Goal: Task Accomplishment & Management: Manage account settings

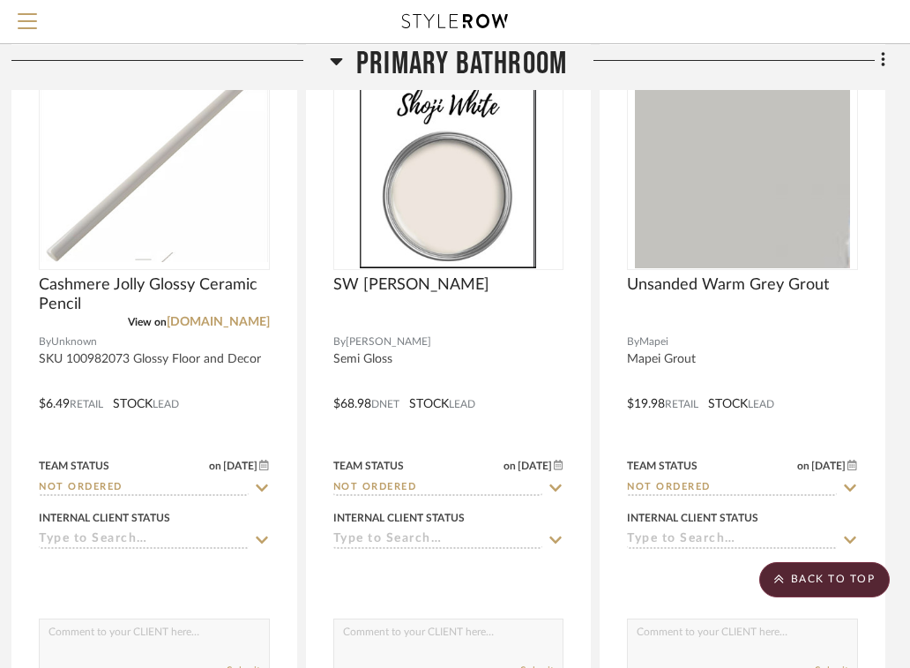
scroll to position [1223, 360]
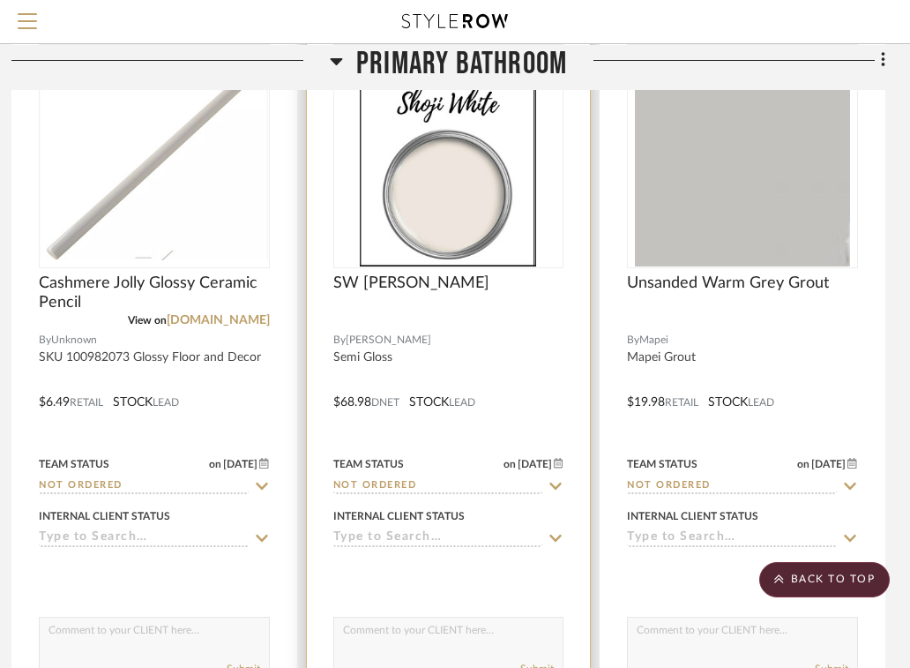
click at [483, 291] on div "SW [PERSON_NAME]" at bounding box center [448, 292] width 231 height 39
click at [400, 277] on span "SW [PERSON_NAME]" at bounding box center [411, 282] width 156 height 19
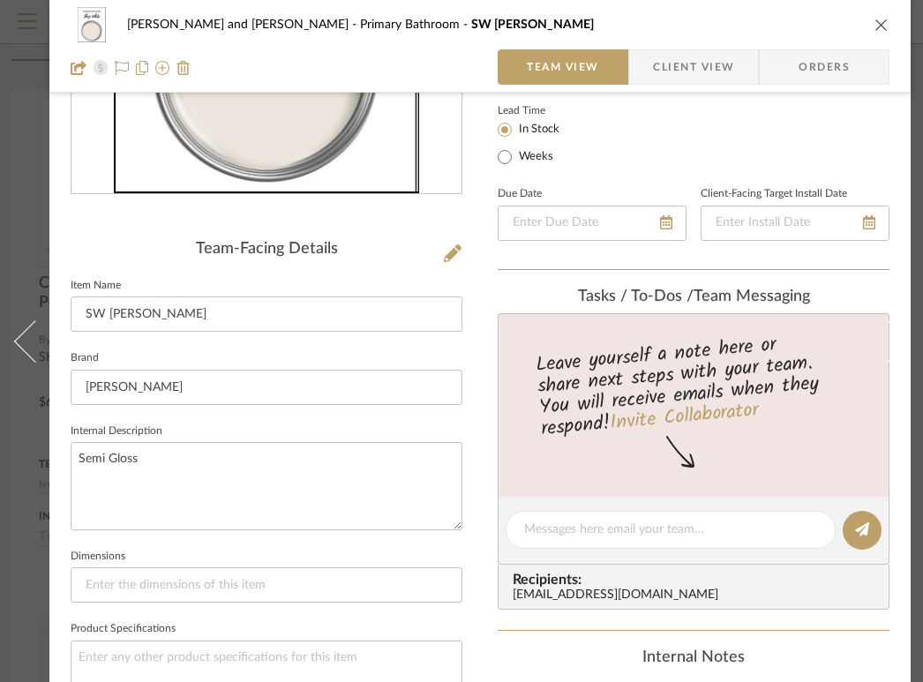
scroll to position [314, 0]
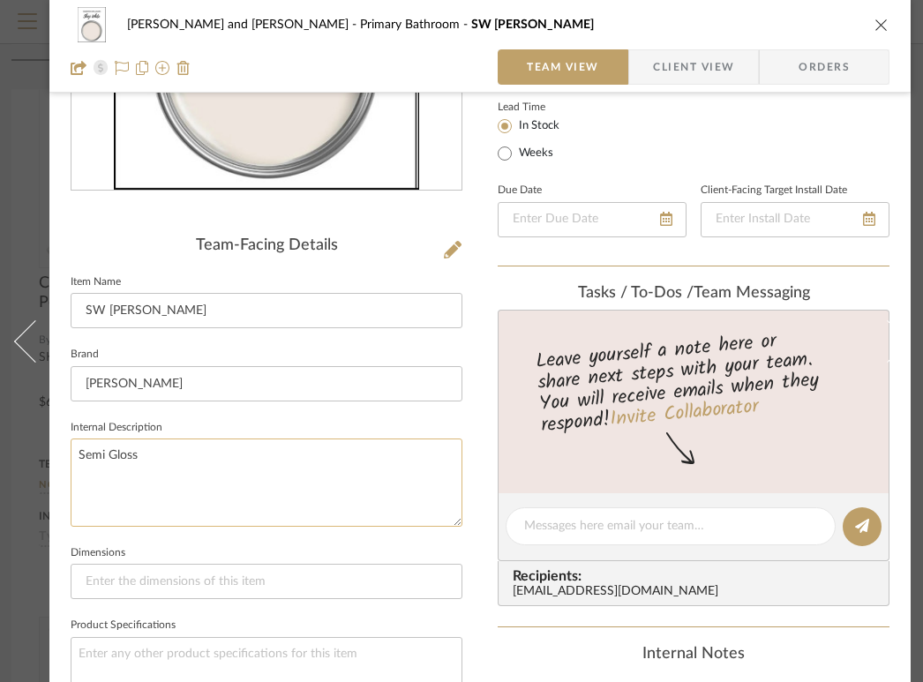
click at [174, 446] on textarea "Semi Gloss" at bounding box center [267, 481] width 392 height 87
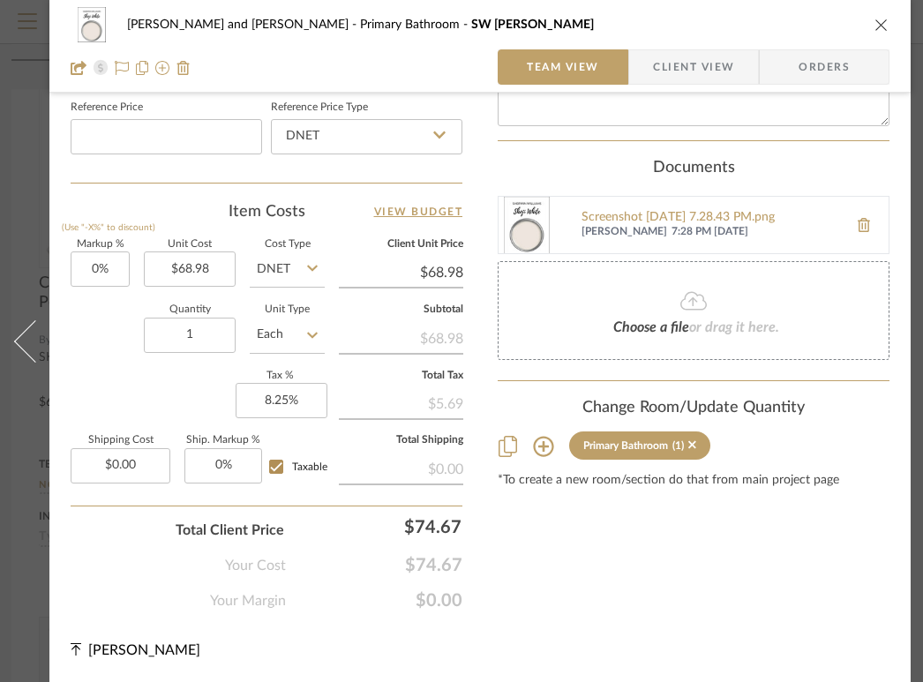
scroll to position [0, 0]
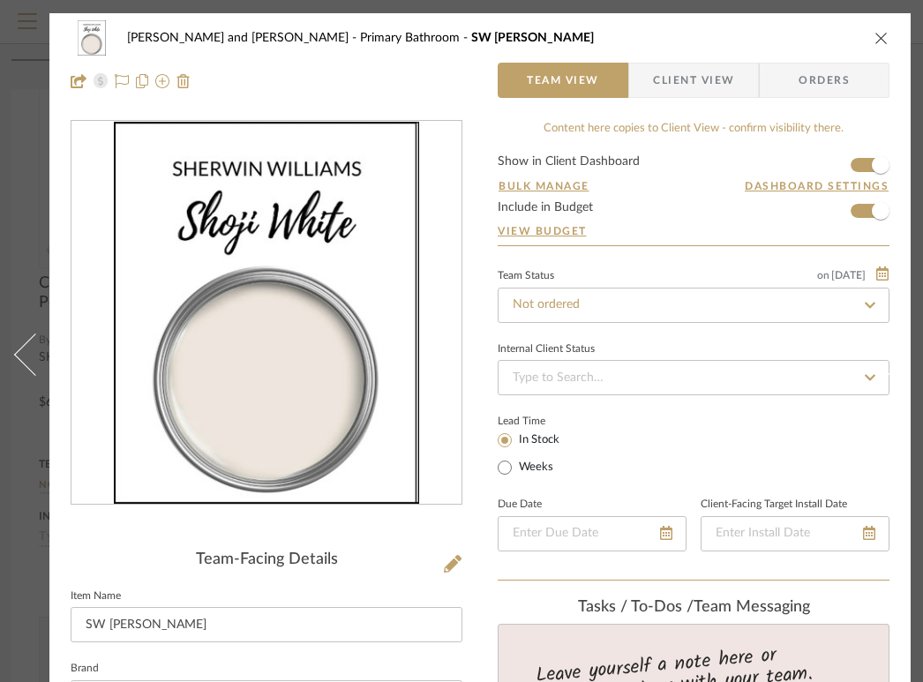
type textarea "Satin"
click at [670, 83] on span "Client View" at bounding box center [693, 80] width 81 height 35
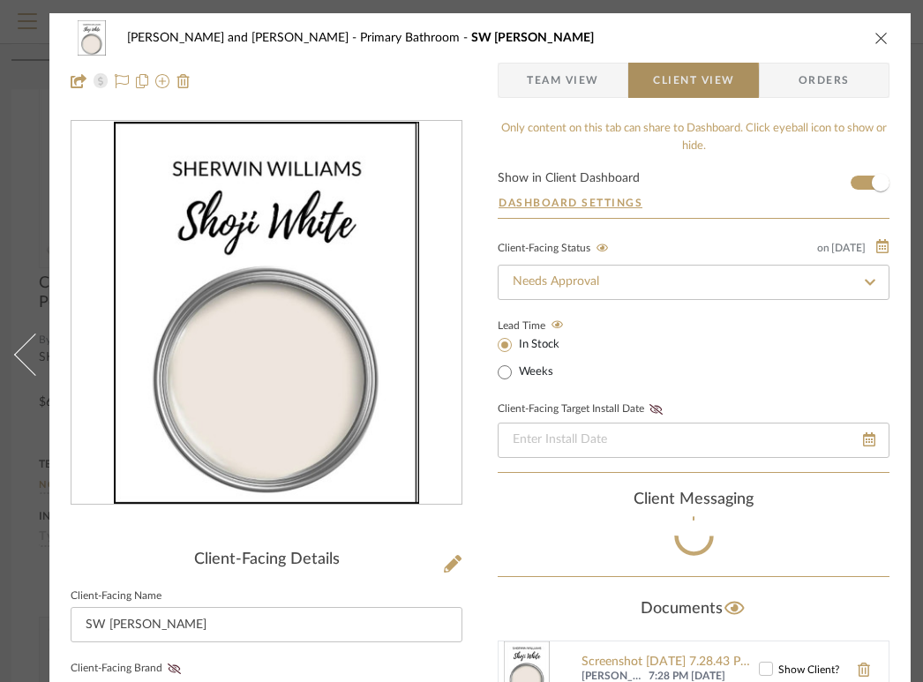
type textarea "Satin"
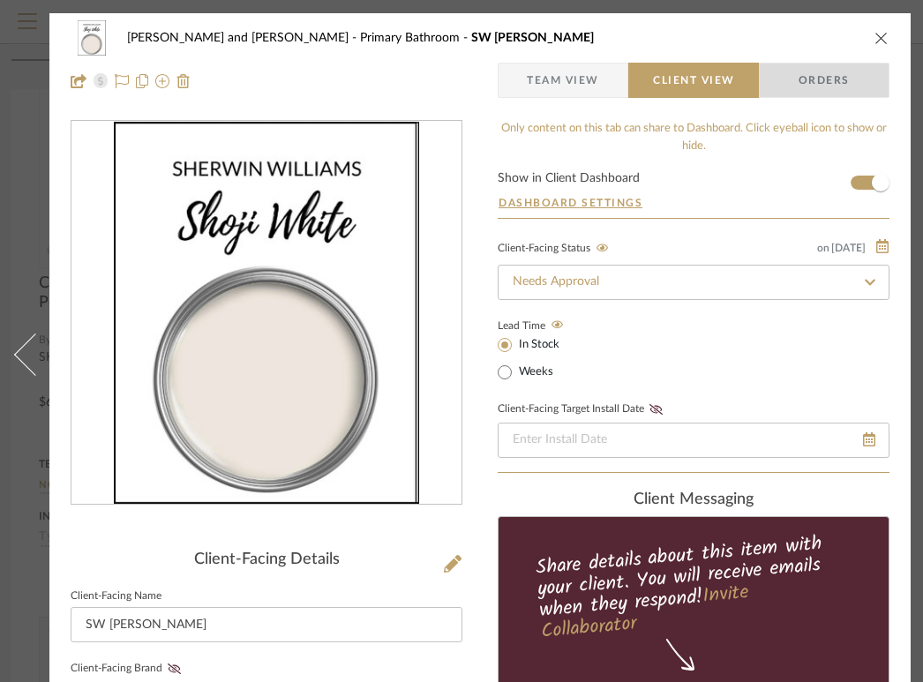
click at [790, 87] on span "Orders" at bounding box center [824, 80] width 90 height 35
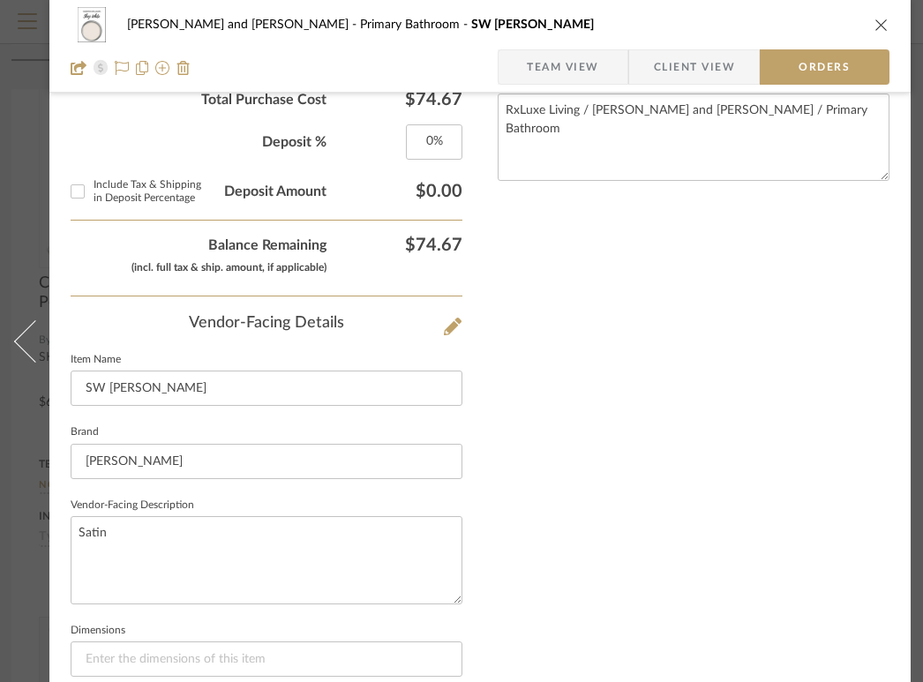
scroll to position [863, 0]
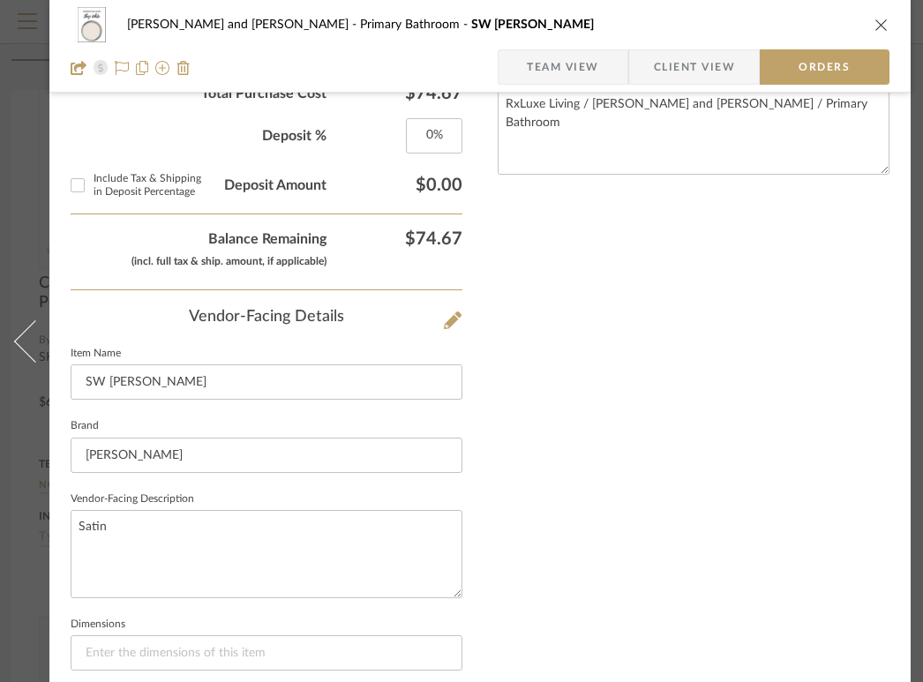
click at [876, 25] on icon "close" at bounding box center [881, 25] width 14 height 14
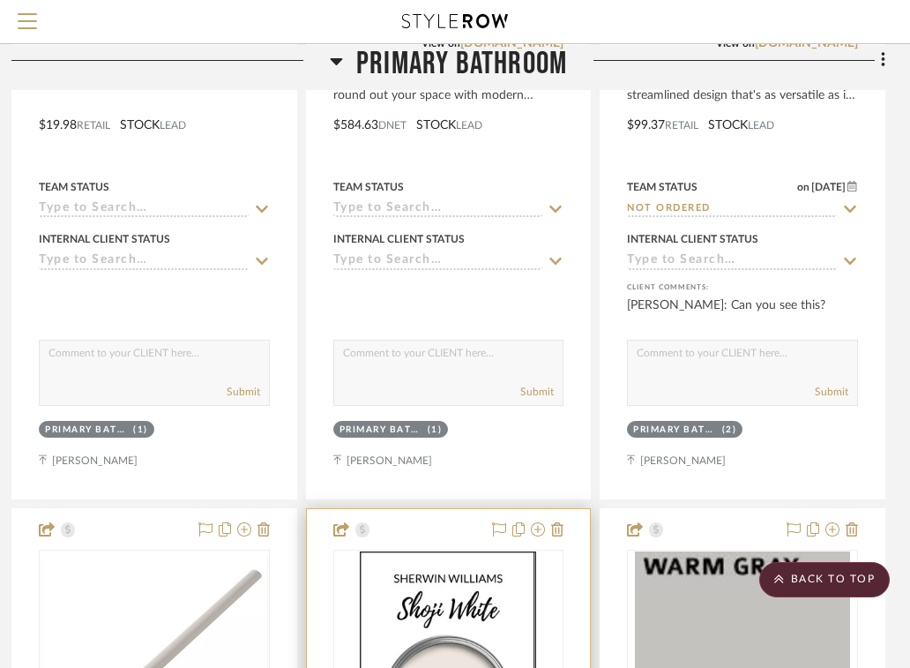
scroll to position [0, 360]
